Goal: Task Accomplishment & Management: Complete application form

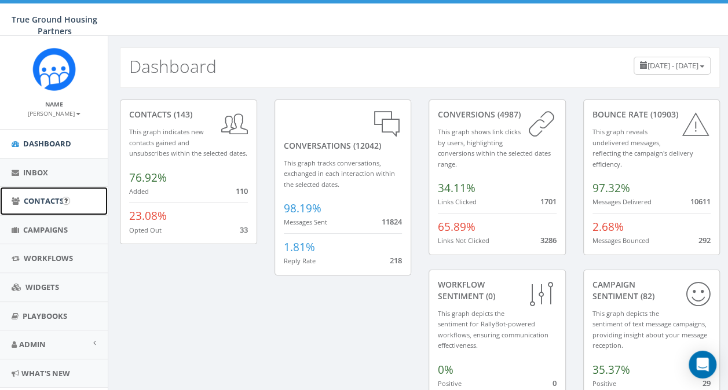
click at [44, 196] on span "Contacts" at bounding box center [44, 201] width 40 height 10
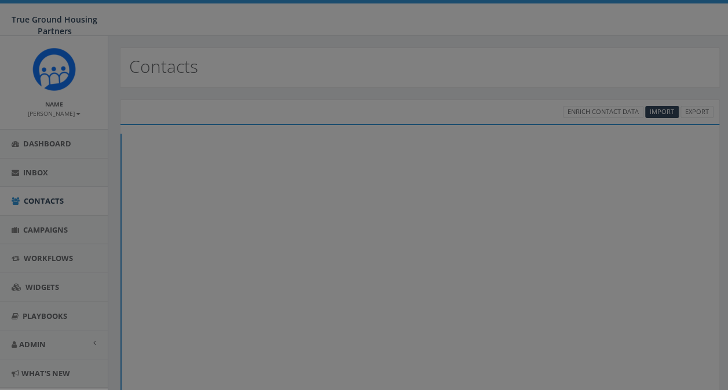
select select
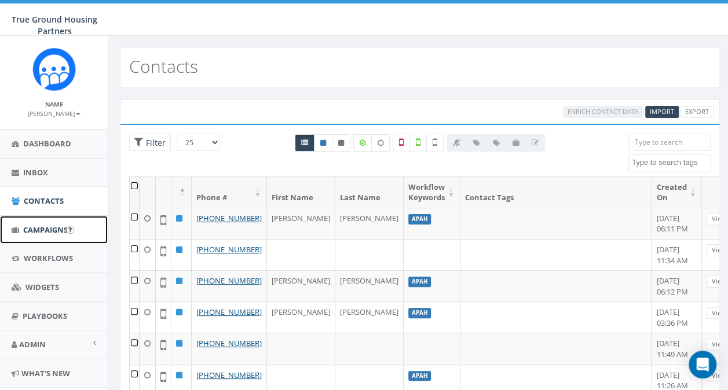
click at [44, 228] on span "Campaigns" at bounding box center [45, 230] width 45 height 10
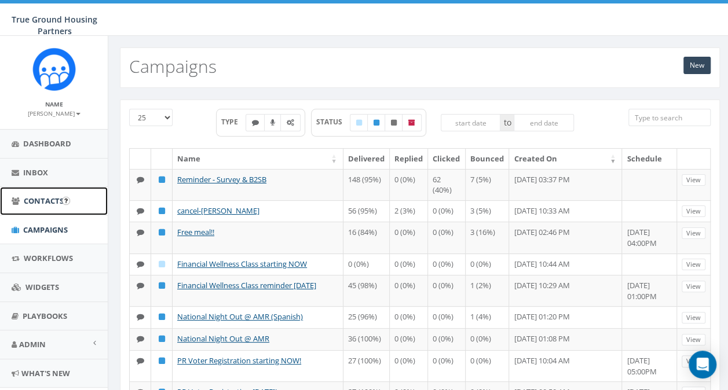
click at [31, 200] on span "Contacts" at bounding box center [44, 201] width 40 height 10
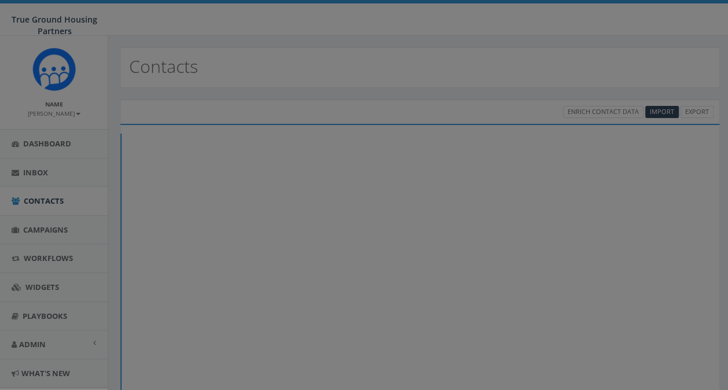
select select
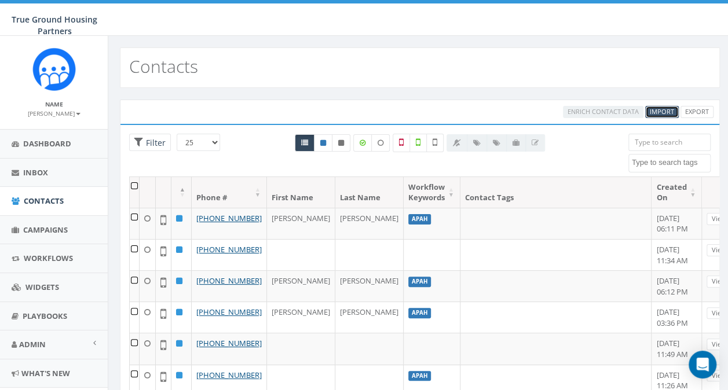
click at [656, 110] on span "Import" at bounding box center [662, 111] width 24 height 9
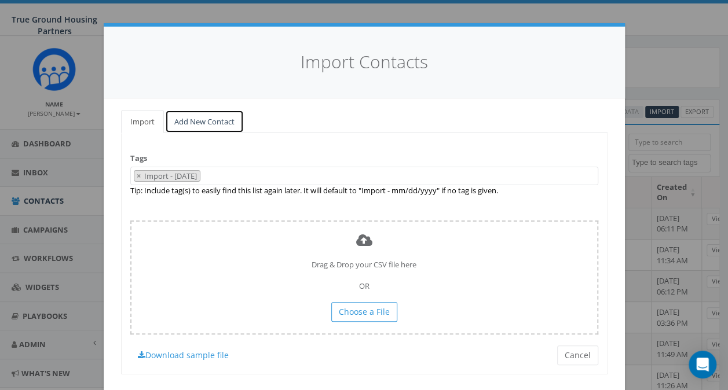
click at [189, 122] on link "Add New Contact" at bounding box center [204, 122] width 79 height 24
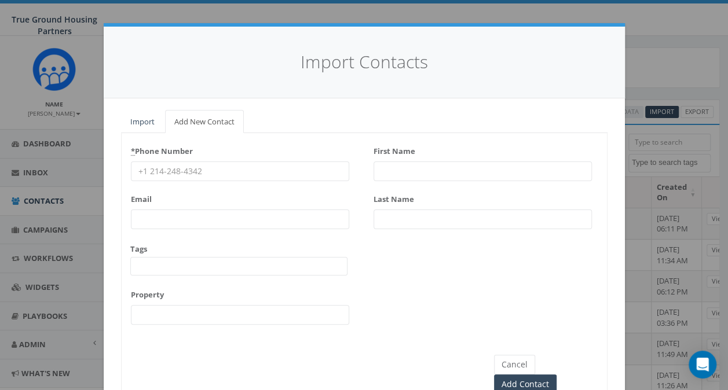
click at [166, 175] on input "* Phone Number" at bounding box center [240, 172] width 218 height 20
type input "3012911650"
click at [385, 176] on input "First Name" at bounding box center [483, 172] width 218 height 20
type input "Quinnisha"
click at [386, 218] on input "Last Name" at bounding box center [483, 220] width 218 height 20
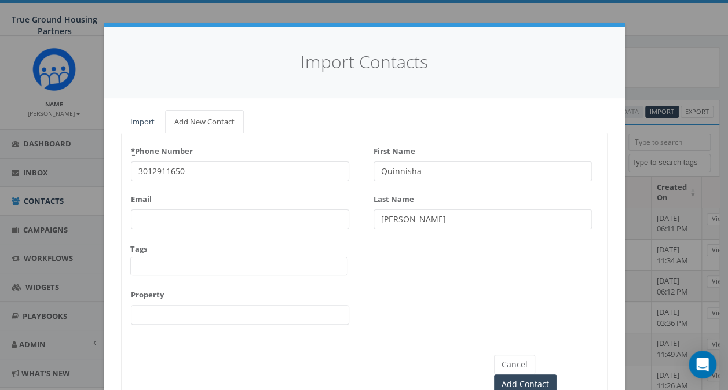
type input "[PERSON_NAME]"
click at [135, 268] on span at bounding box center [238, 266] width 217 height 19
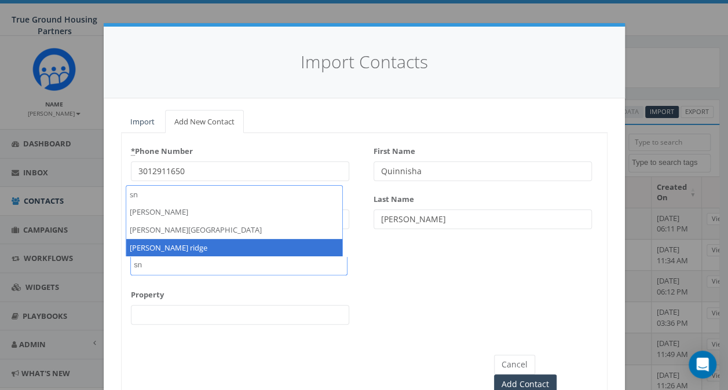
type textarea "sn"
select select "[PERSON_NAME] ridge"
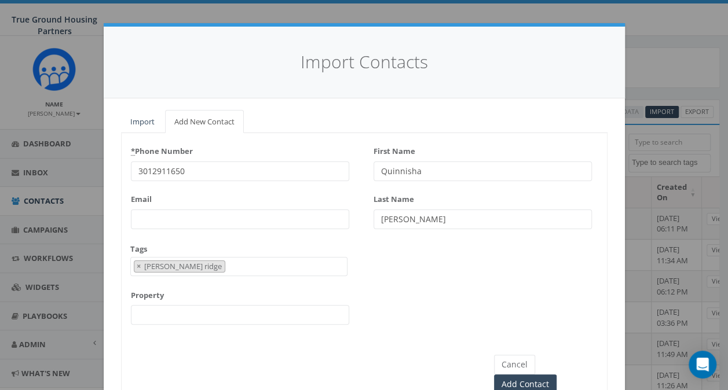
scroll to position [495, 0]
click at [550, 375] on input "Add Contact" at bounding box center [525, 385] width 63 height 20
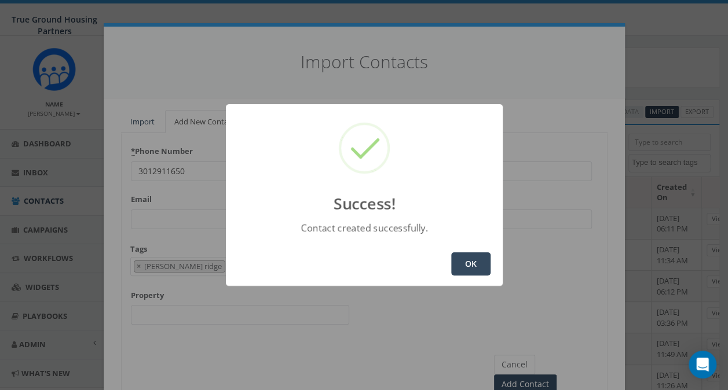
click at [467, 264] on button "OK" at bounding box center [470, 264] width 39 height 23
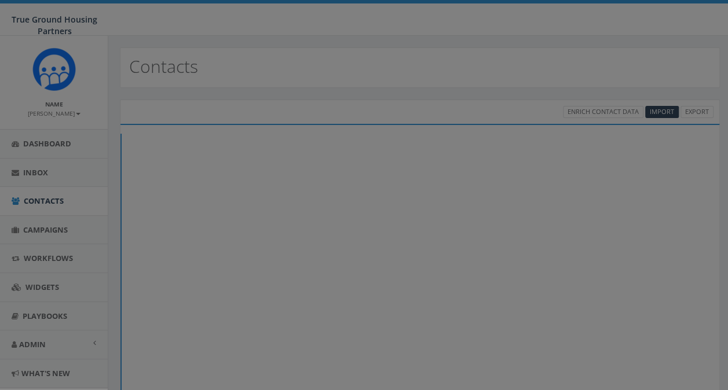
select select
